Goal: Information Seeking & Learning: Learn about a topic

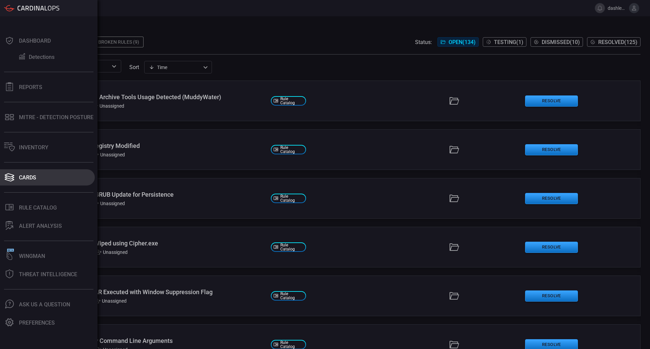
click at [42, 174] on button "Cards" at bounding box center [47, 177] width 95 height 16
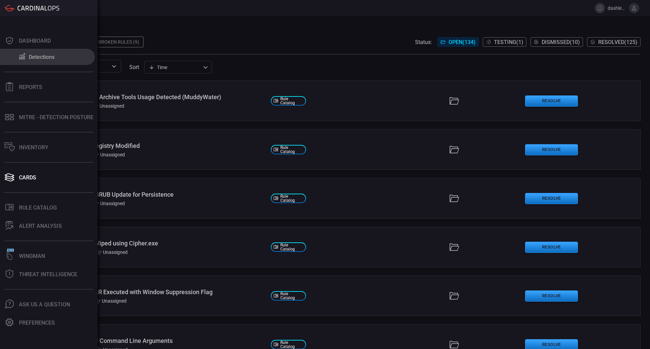
click at [39, 60] on div "Detections" at bounding box center [42, 57] width 26 height 6
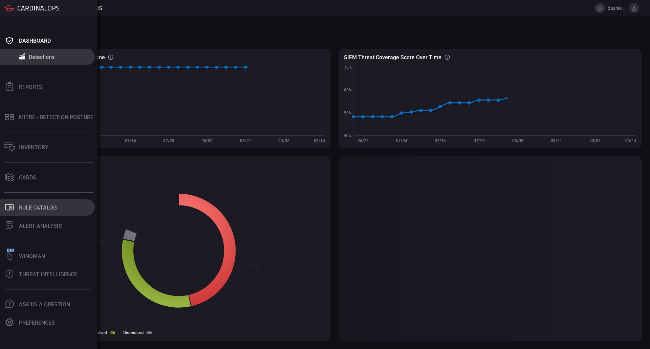
click at [25, 210] on div "Rule Catalog" at bounding box center [38, 207] width 38 height 6
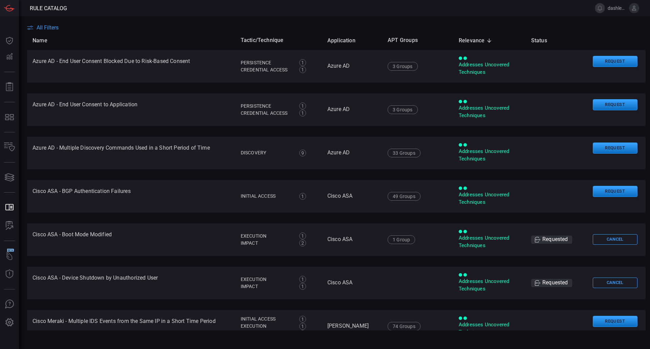
click at [35, 27] on button "All Filters" at bounding box center [42, 27] width 31 height 6
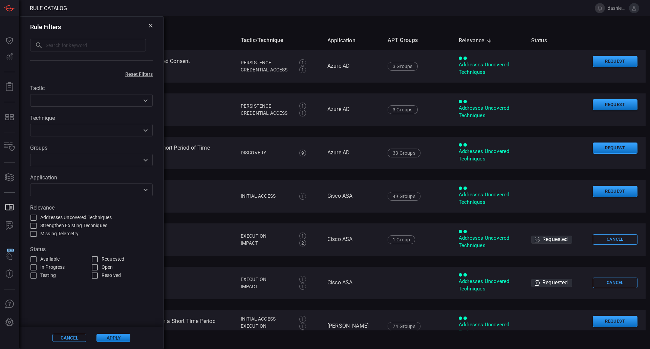
click at [97, 44] on input "text" at bounding box center [96, 45] width 100 height 13
paste input "Endpoint Protection Software Enumeration"
type input "Endpoint Protection Software Enumeration"
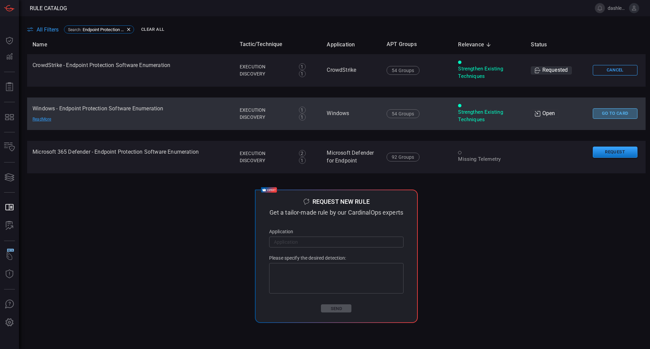
click at [611, 113] on button "Go To Card" at bounding box center [615, 113] width 45 height 10
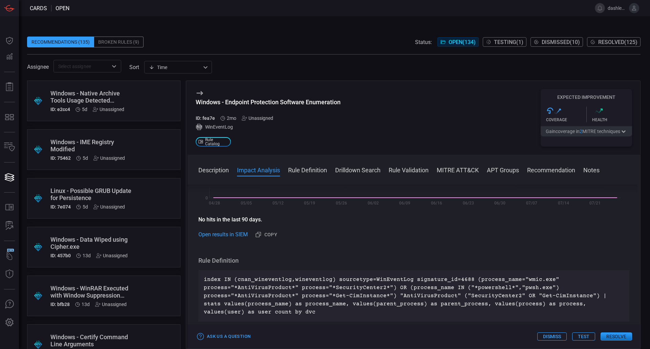
scroll to position [246, 0]
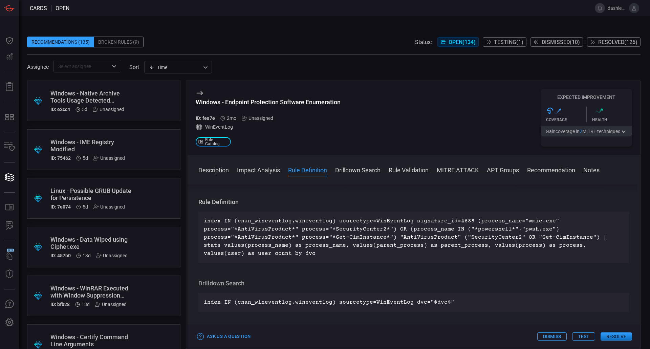
click at [504, 275] on div "Description WMI command-line (WMIC) utility is a command-line interface for Win…" at bounding box center [414, 266] width 453 height 162
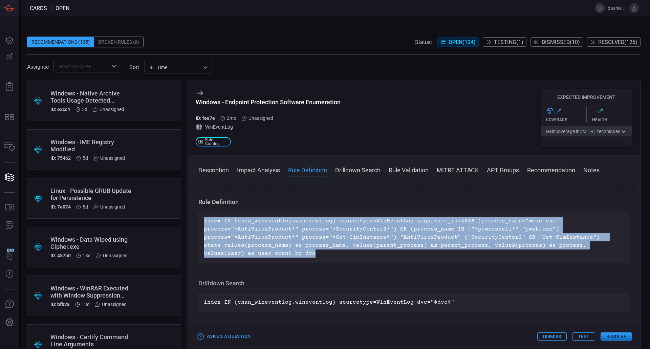
drag, startPoint x: 270, startPoint y: 253, endPoint x: 200, endPoint y: 221, distance: 76.8
click at [200, 221] on div "index IN (cnan_wineventlog,wineventlog) sourcetype=WinEventLog signature_id=468…" at bounding box center [413, 237] width 431 height 51
copy p "index IN (cnan_wineventlog,wineventlog) sourcetype=WinEventLog signature_id=468…"
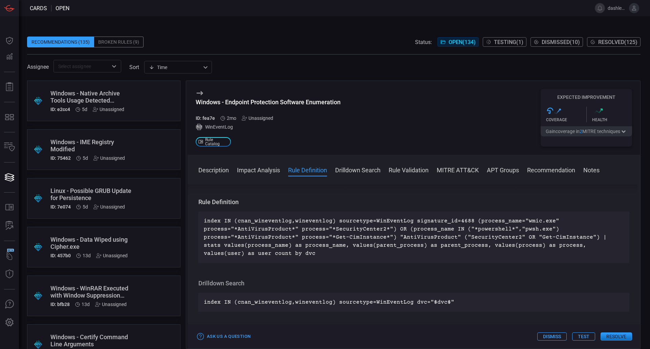
click at [83, 42] on div "Recommendations (135)" at bounding box center [60, 42] width 67 height 11
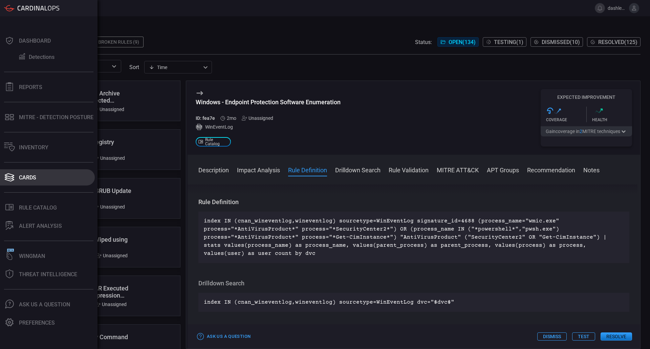
click at [18, 177] on button "Cards" at bounding box center [47, 177] width 95 height 16
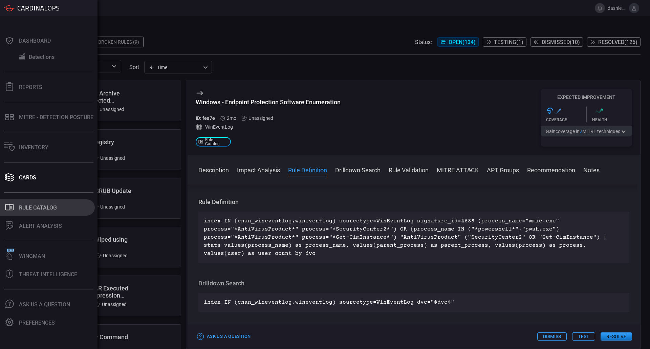
click at [29, 208] on div "Rule Catalog" at bounding box center [38, 207] width 38 height 6
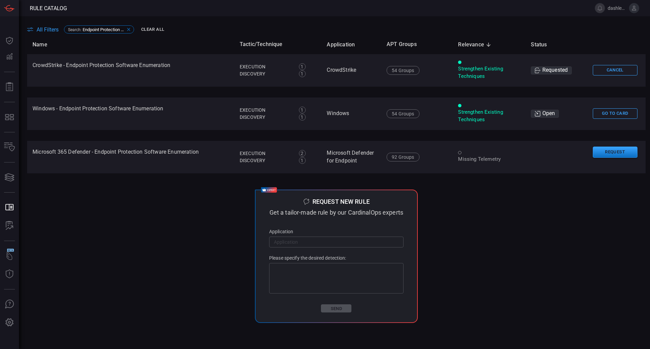
click at [130, 26] on div "Search : Endpoint Protection Software Enumeration" at bounding box center [99, 29] width 70 height 8
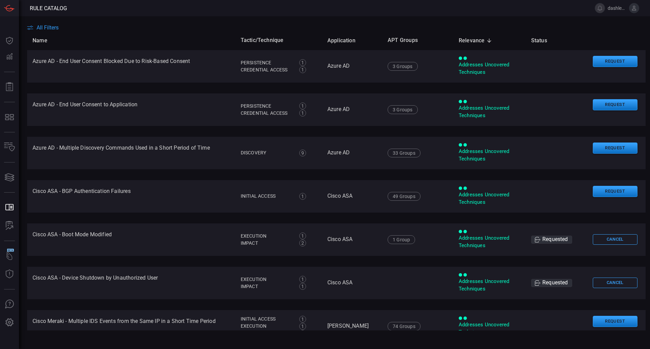
click at [55, 34] on th "Name" at bounding box center [131, 40] width 208 height 19
click at [55, 29] on span "All Filters" at bounding box center [48, 27] width 22 height 6
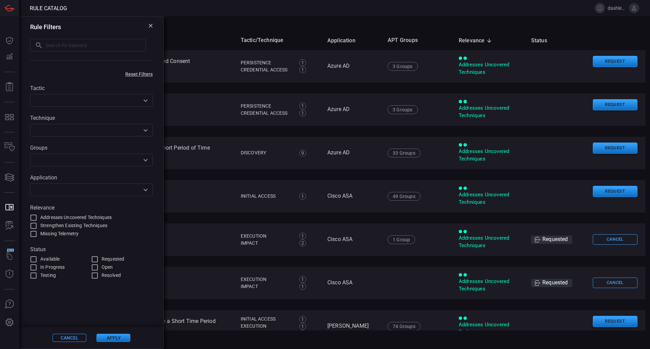
click at [74, 47] on input "text" at bounding box center [96, 45] width 100 height 13
paste input "Port Forwarding Attempt Via SSH"
type input "Port Forwarding Attempt Via SSH"
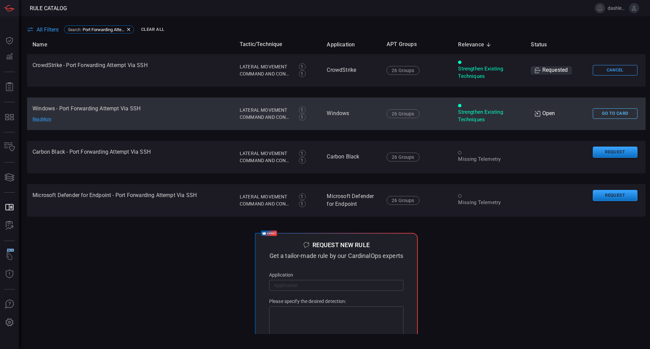
click at [609, 115] on button "Go To Card" at bounding box center [615, 113] width 45 height 10
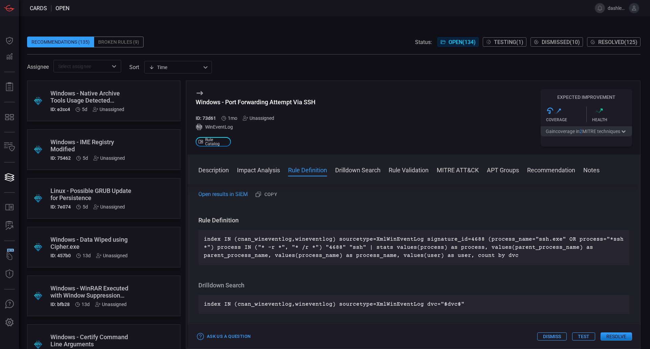
scroll to position [223, 0]
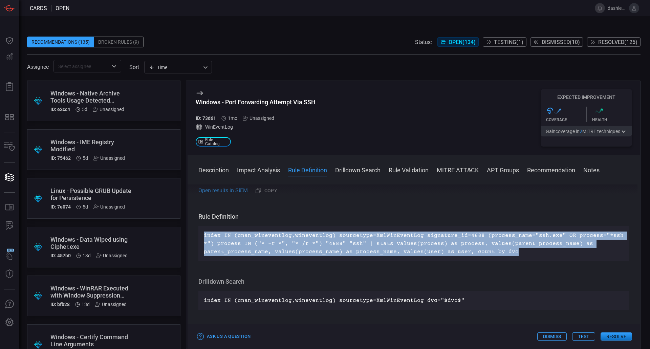
drag, startPoint x: 520, startPoint y: 252, endPoint x: 200, endPoint y: 232, distance: 320.2
click at [200, 232] on div "index IN (cnan_wineventlog,wineventlog) sourcetype=XmlWinEventLog signature_id=…" at bounding box center [413, 243] width 431 height 35
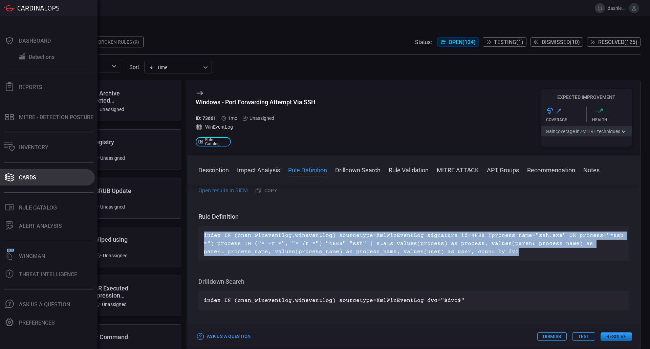
click at [14, 175] on icon at bounding box center [9, 177] width 11 height 9
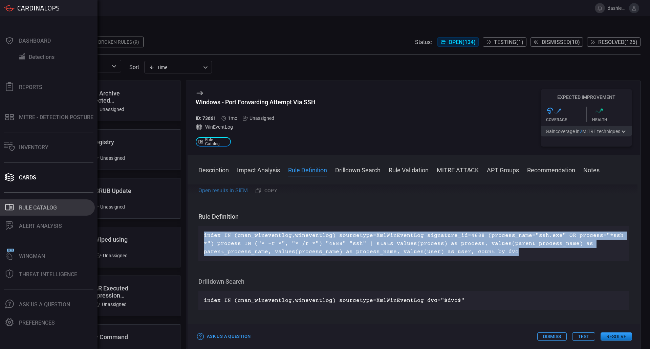
click at [32, 204] on button ".st0_rule_catalog_icon{fill: currentColor;} Rule Catalog" at bounding box center [47, 207] width 95 height 16
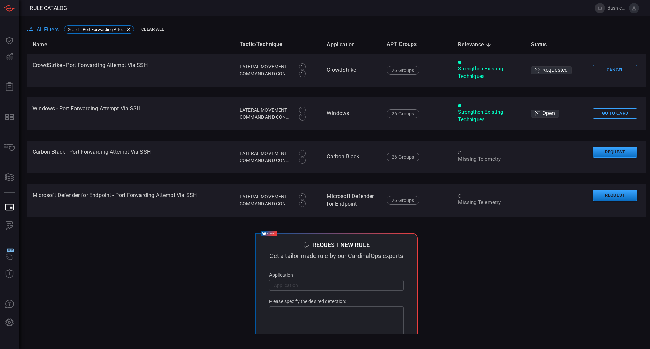
click at [29, 28] on icon at bounding box center [30, 29] width 6 height 4
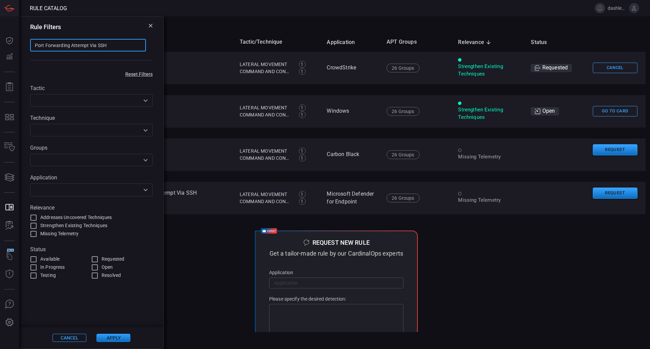
click at [91, 45] on input "Port Forwarding Attempt Via SSH" at bounding box center [88, 45] width 116 height 13
paste input "Windows - Security Products Reconnaissance (Lumma Stealer)"
type input "Windows - Security Products Reconnaissance (Lumma Stealer)"
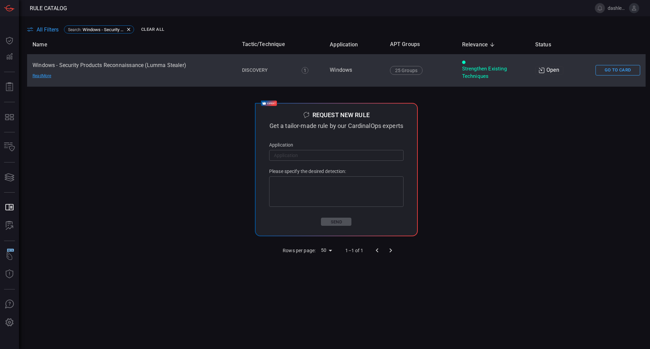
click at [619, 77] on td "Go To Card" at bounding box center [618, 70] width 56 height 32
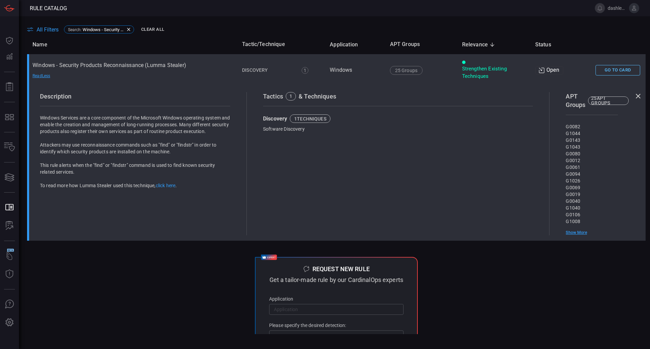
click at [604, 66] on button "Go To Card" at bounding box center [617, 70] width 45 height 10
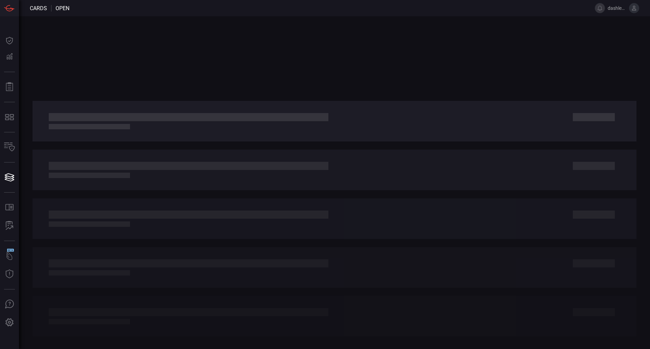
click at [442, 24] on div at bounding box center [334, 182] width 631 height 333
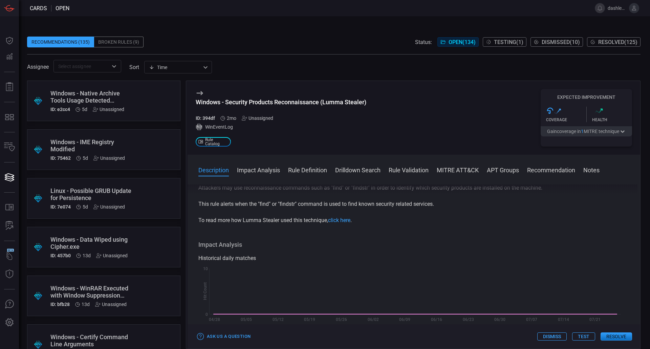
scroll to position [190, 0]
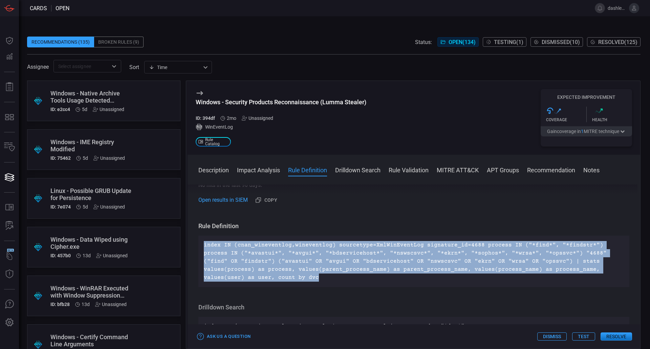
drag, startPoint x: 212, startPoint y: 263, endPoint x: 204, endPoint y: 247, distance: 18.2
click at [204, 247] on p "index IN (cnan_wineventlog,wineventlog) sourcetype=XmlWinEventLog signature_id=…" at bounding box center [414, 261] width 420 height 41
copy p "index IN (cnan_wineventlog,wineventlog) sourcetype=XmlWinEventLog signature_id=…"
